Goal: Task Accomplishment & Management: Complete application form

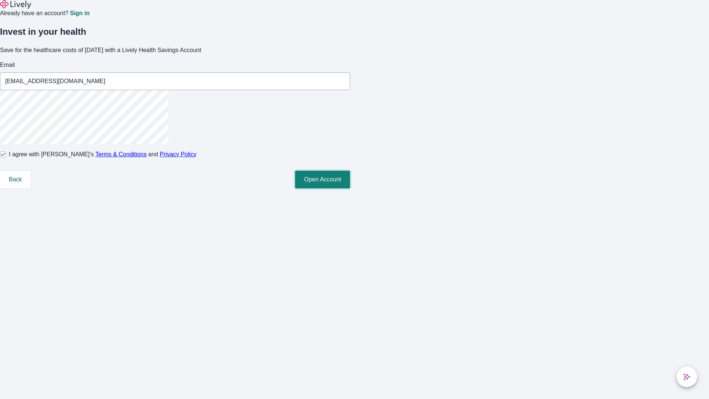
click at [350, 188] on button "Open Account" at bounding box center [322, 180] width 55 height 18
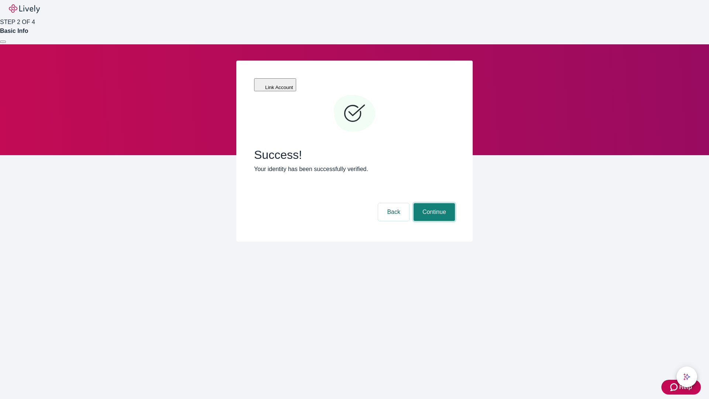
click at [433, 203] on button "Continue" at bounding box center [434, 212] width 41 height 18
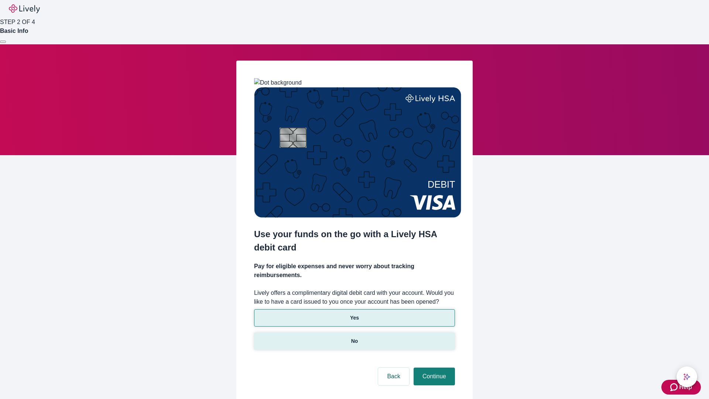
click at [354, 337] on p "No" at bounding box center [354, 341] width 7 height 8
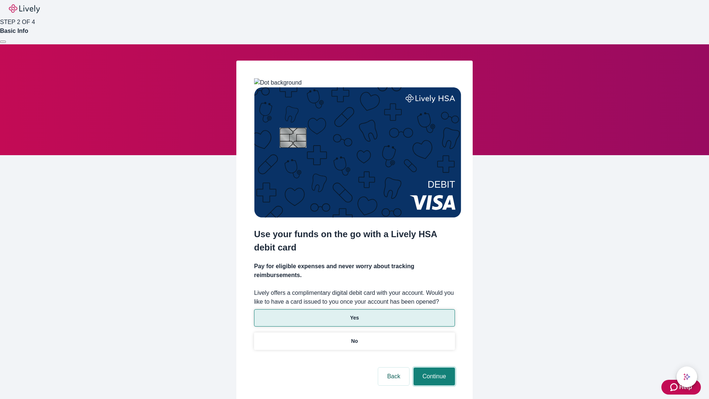
click at [433, 367] on button "Continue" at bounding box center [434, 376] width 41 height 18
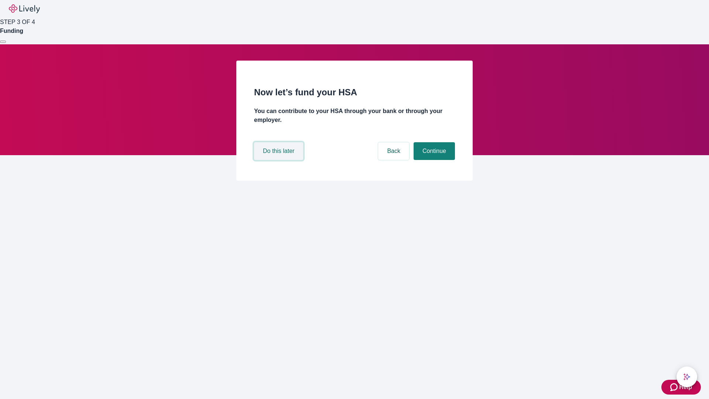
click at [280, 160] on button "Do this later" at bounding box center [278, 151] width 49 height 18
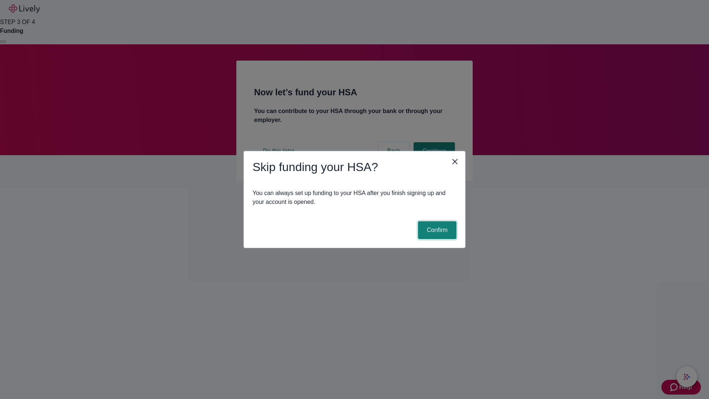
click at [436, 230] on button "Confirm" at bounding box center [437, 230] width 38 height 18
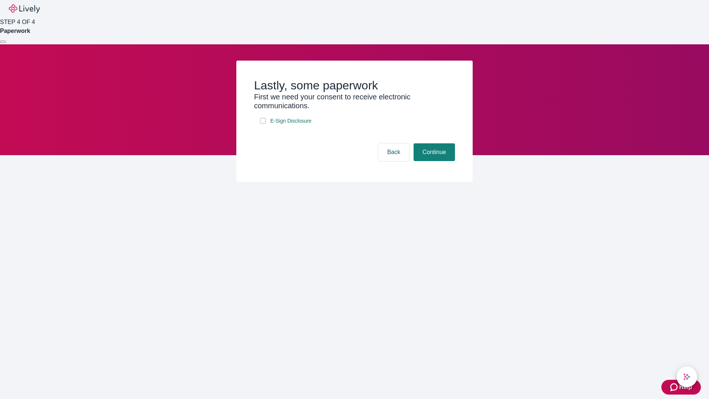
click at [263, 124] on input "E-Sign Disclosure" at bounding box center [263, 121] width 6 height 6
checkbox input "true"
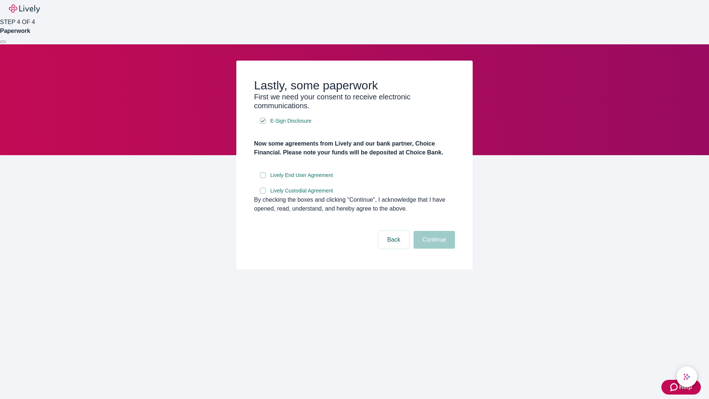
click at [263, 178] on input "Lively End User Agreement" at bounding box center [263, 175] width 6 height 6
checkbox input "true"
click at [263, 193] on input "Lively Custodial Agreement" at bounding box center [263, 191] width 6 height 6
checkbox input "true"
click at [433, 249] on button "Continue" at bounding box center [434, 240] width 41 height 18
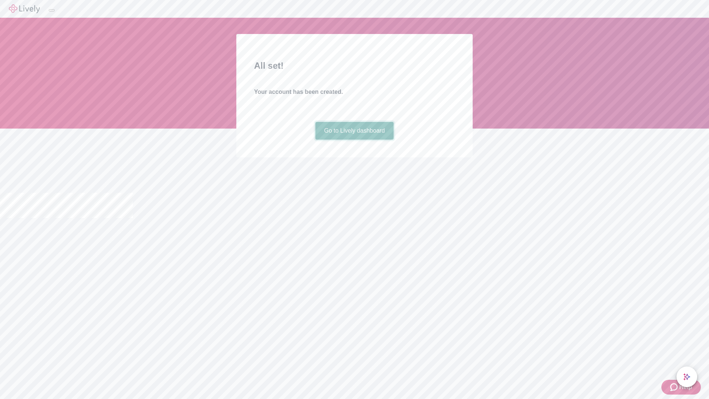
click at [354, 140] on link "Go to Lively dashboard" at bounding box center [354, 131] width 79 height 18
